Goal: Transaction & Acquisition: Download file/media

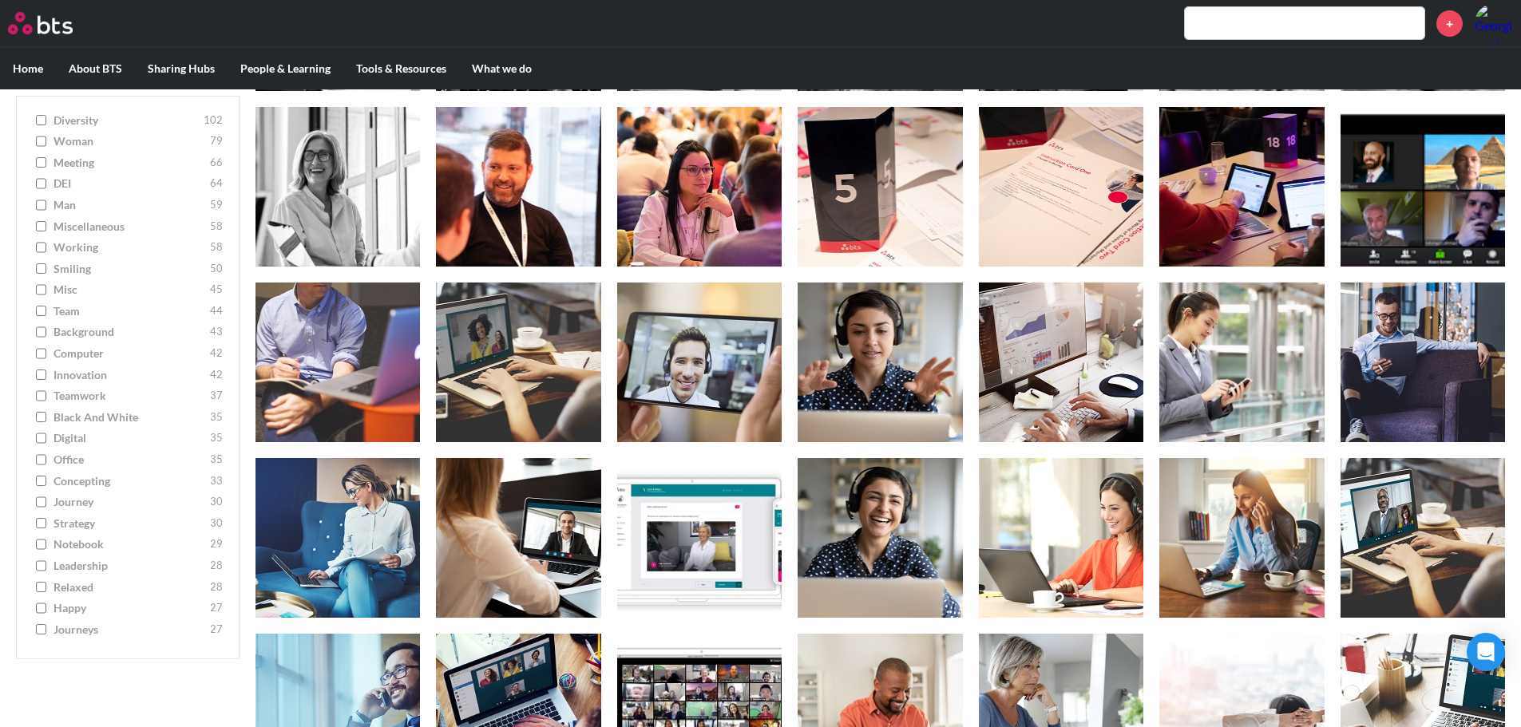
scroll to position [3516, 0]
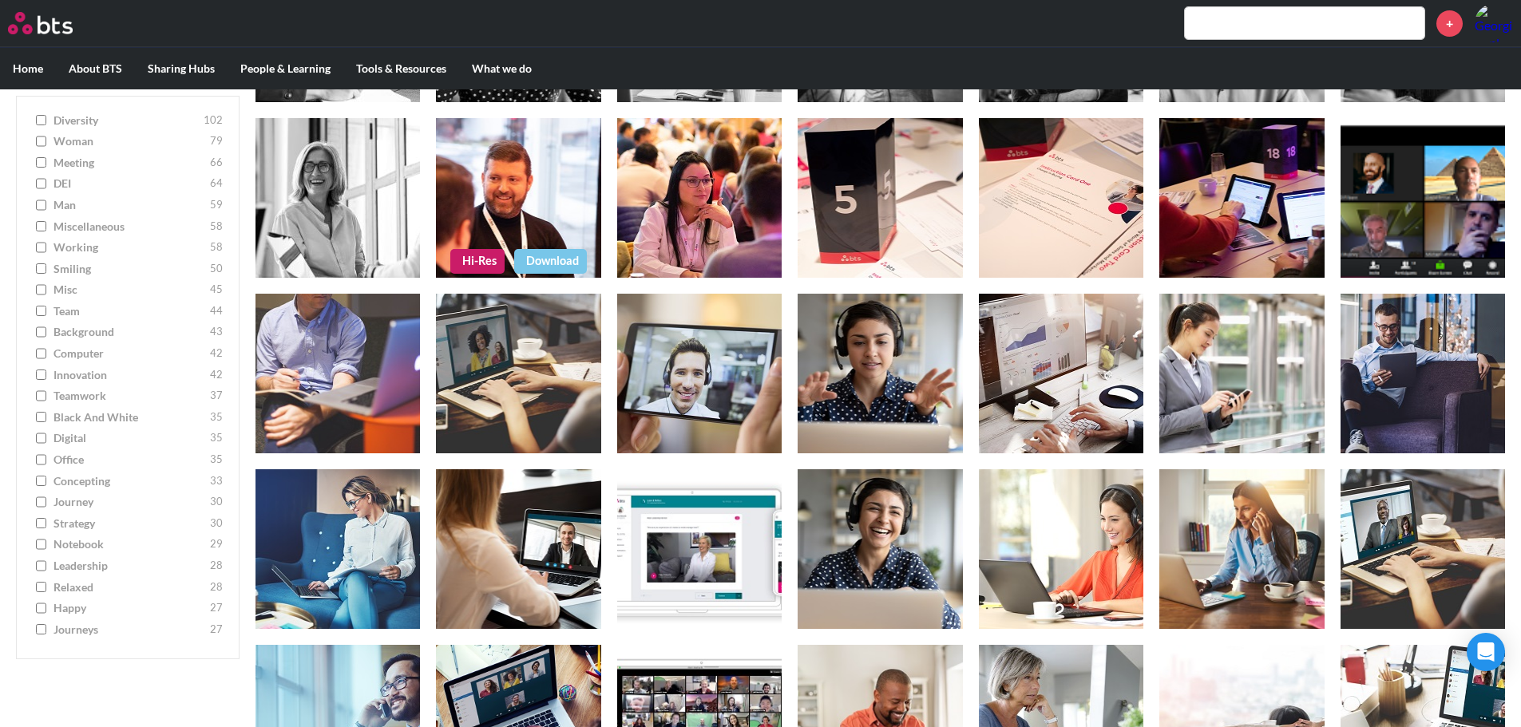
click at [560, 263] on link "Download" at bounding box center [550, 261] width 73 height 24
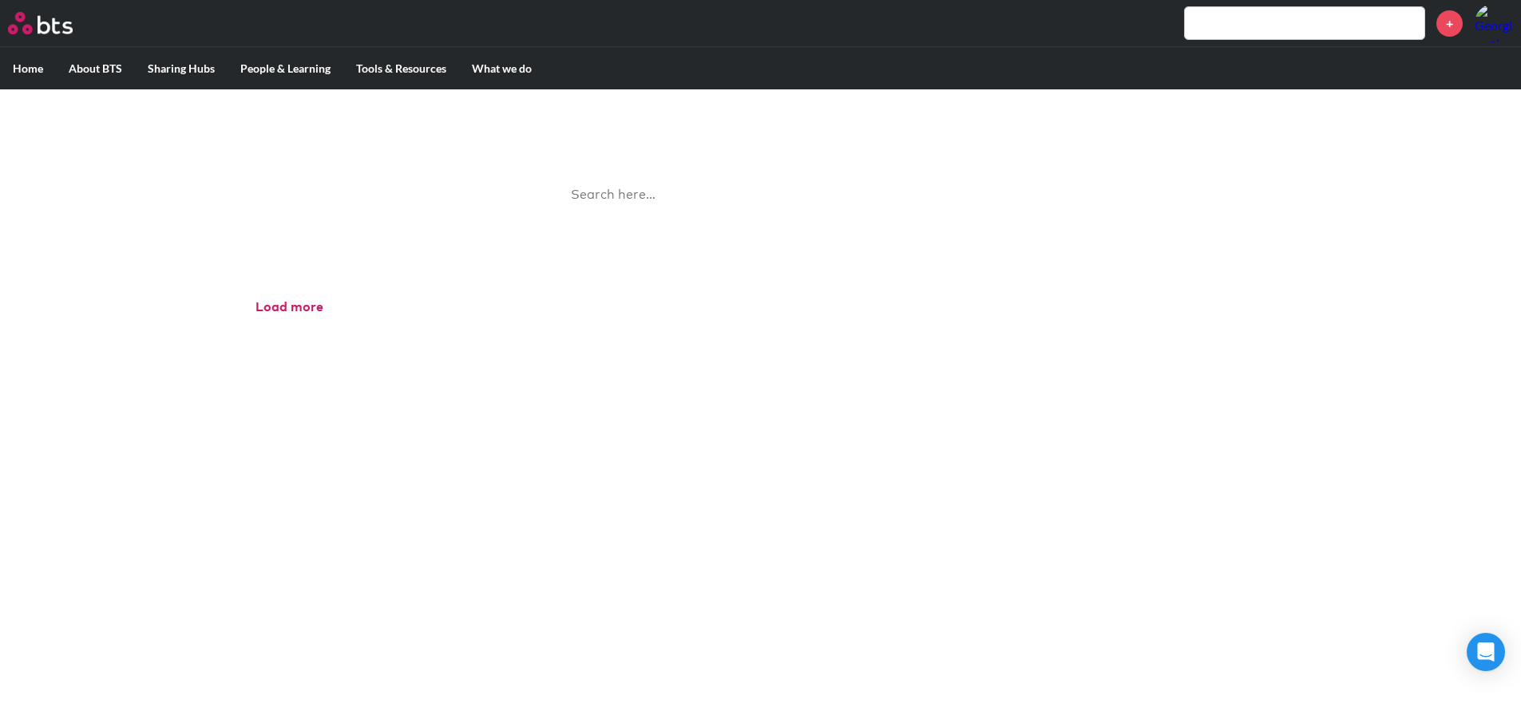
scroll to position [89, 0]
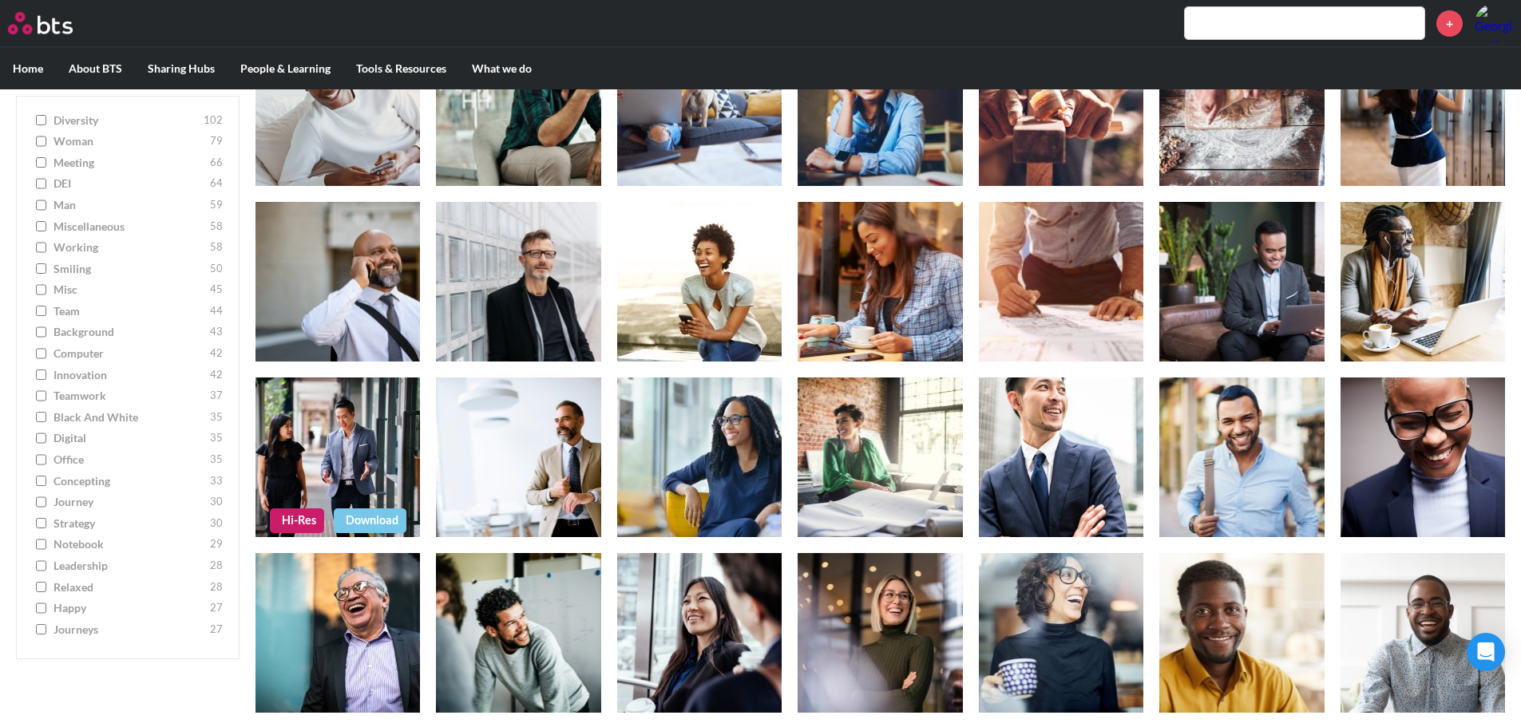
scroll to position [2075, 0]
